Goal: Information Seeking & Learning: Learn about a topic

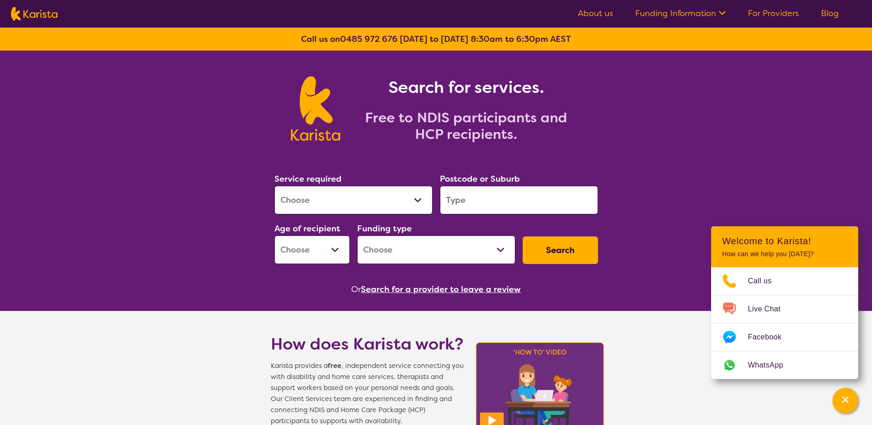
select select "Domestic and home help"
click at [274, 186] on select "Allied Health Assistant Assessment ([MEDICAL_DATA] or [MEDICAL_DATA]) Behaviour…" at bounding box center [353, 200] width 158 height 28
click at [495, 204] on input "search" at bounding box center [519, 200] width 158 height 28
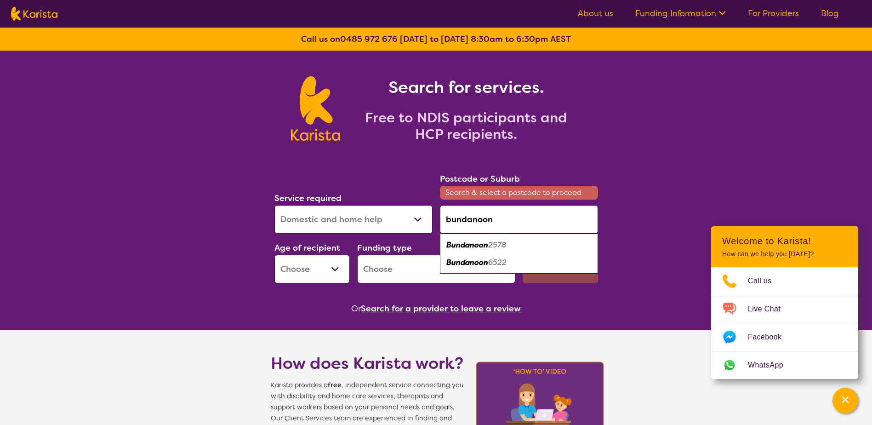
click at [493, 243] on em "2578" at bounding box center [497, 245] width 18 height 10
type input "2578"
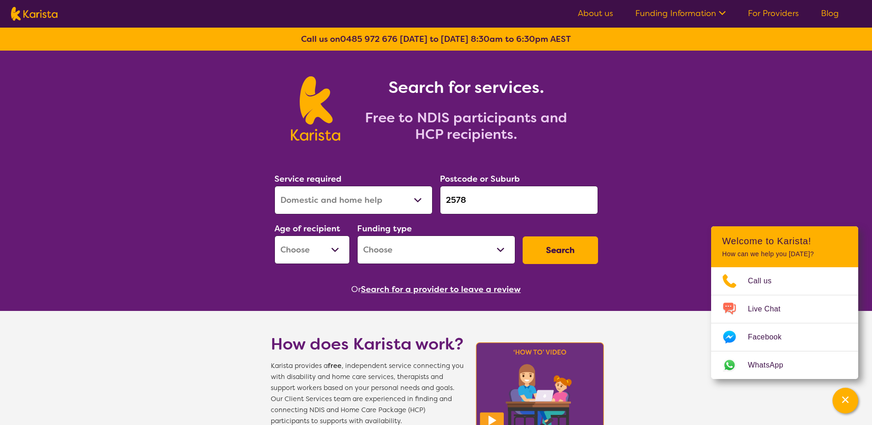
click at [560, 249] on button "Search" at bounding box center [559, 250] width 75 height 28
click at [309, 243] on select "Early Childhood - 0 to 9 Child - 10 to 11 Adolescent - 12 to 17 Adult - 18 to 6…" at bounding box center [311, 249] width 75 height 28
click at [274, 235] on select "Early Childhood - 0 to 9 Child - 10 to 11 Adolescent - 12 to 17 Adult - 18 to 6…" at bounding box center [311, 249] width 75 height 28
click at [316, 251] on select "Early Childhood - 0 to 9 Child - 10 to 11 Adolescent - 12 to 17 Adult - 18 to 6…" at bounding box center [311, 249] width 75 height 28
select select "AD"
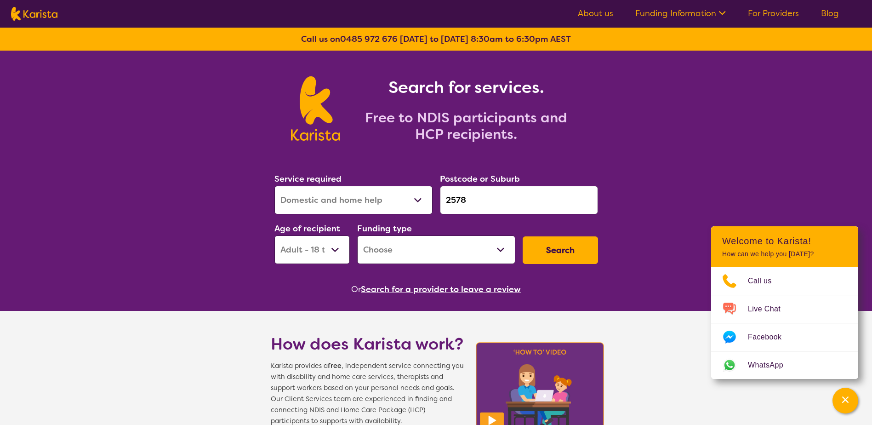
click at [274, 235] on select "Early Childhood - 0 to 9 Child - 10 to 11 Adolescent - 12 to 17 Adult - 18 to 6…" at bounding box center [311, 249] width 75 height 28
click at [553, 254] on button "Search" at bounding box center [559, 250] width 75 height 28
click at [484, 244] on select "Home Care Package (HCP) National Disability Insurance Scheme (NDIS) I don't know" at bounding box center [436, 249] width 158 height 28
select select "NDIS"
click at [357, 235] on select "Home Care Package (HCP) National Disability Insurance Scheme (NDIS) I don't know" at bounding box center [436, 249] width 158 height 28
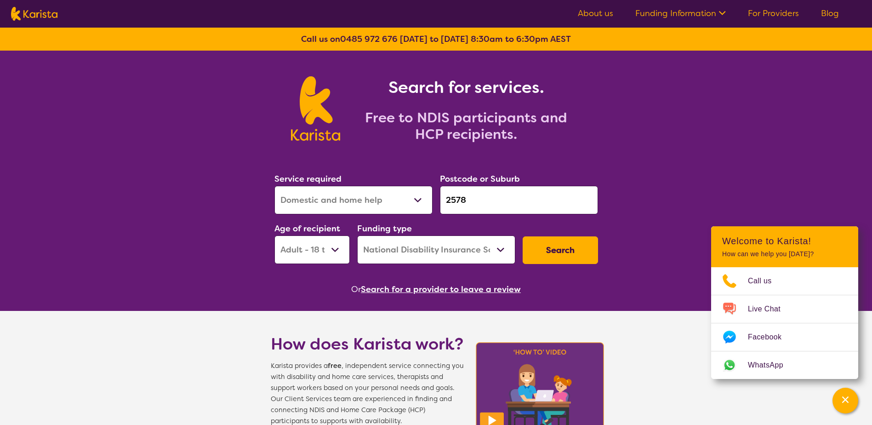
click at [562, 254] on button "Search" at bounding box center [559, 250] width 75 height 28
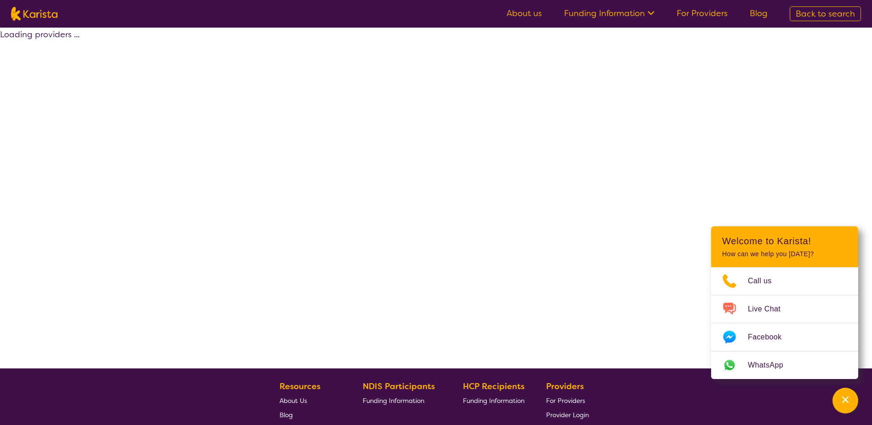
select select "by_score"
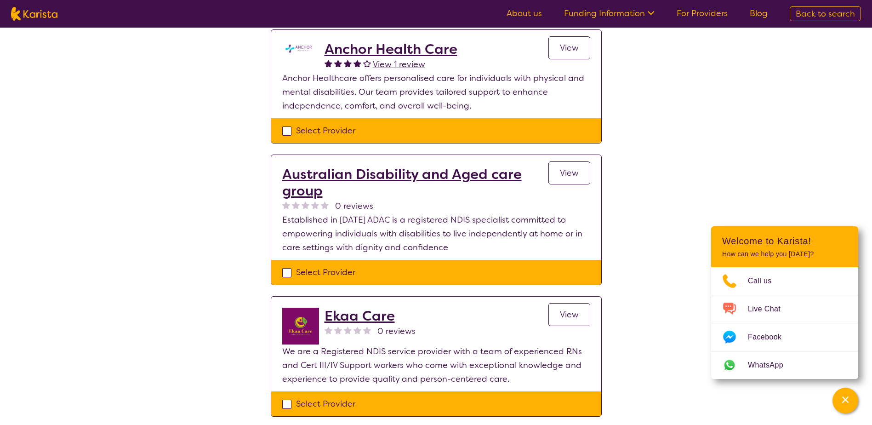
scroll to position [322, 0]
